Goal: Navigation & Orientation: Find specific page/section

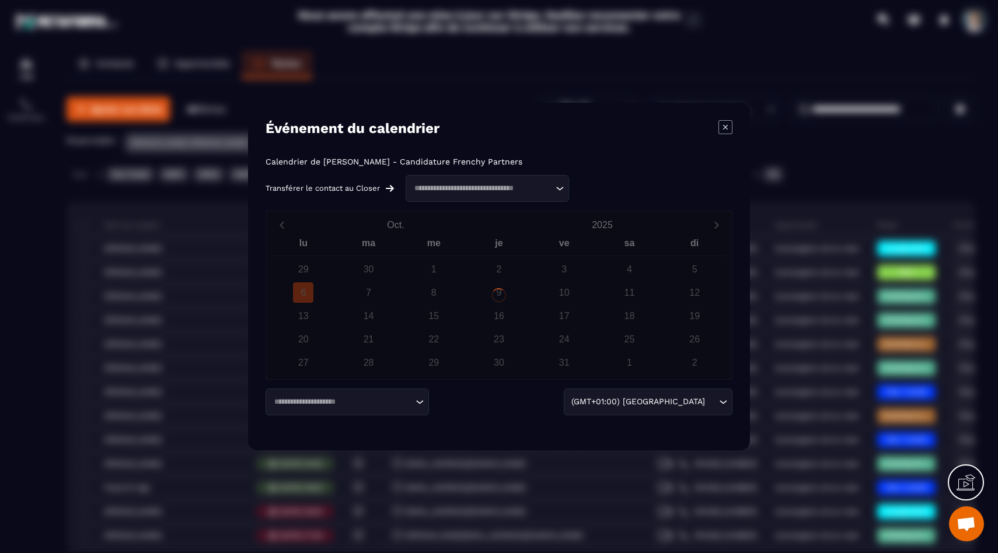
scroll to position [1028, 0]
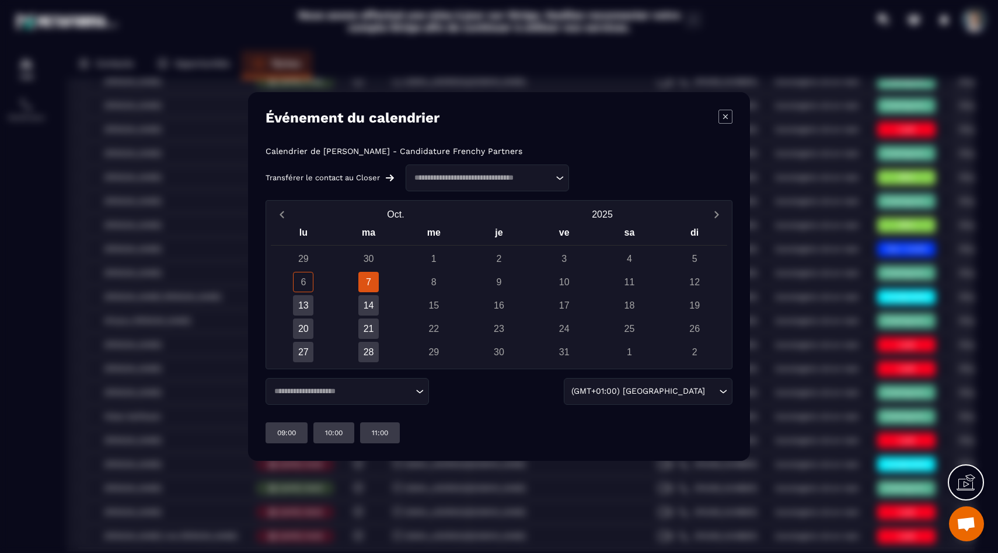
click at [729, 116] on icon "Modal window" at bounding box center [725, 117] width 14 height 14
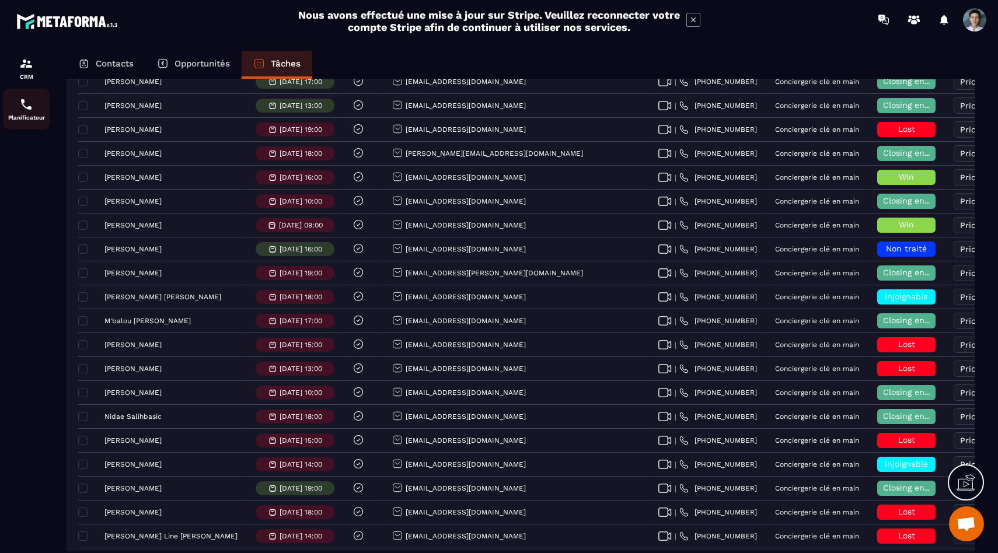
click at [33, 114] on div "Planificateur" at bounding box center [26, 108] width 47 height 23
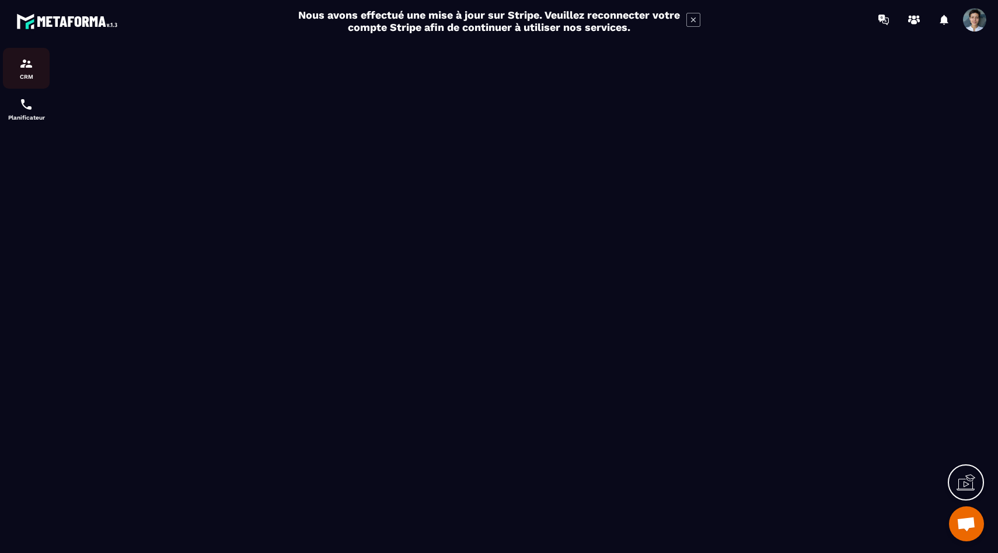
click at [19, 79] on p "CRM" at bounding box center [26, 77] width 47 height 6
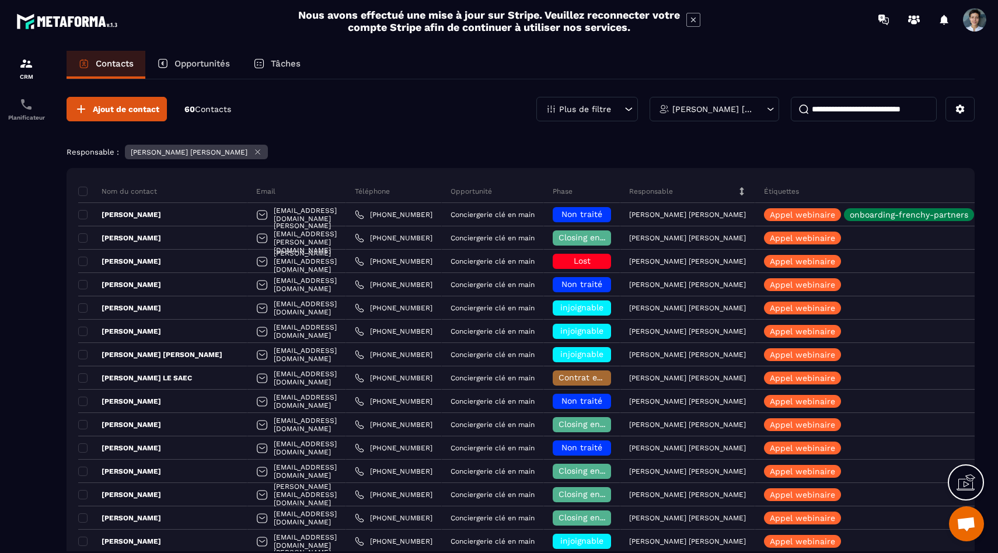
click at [281, 68] on p "Tâches" at bounding box center [286, 63] width 30 height 11
